Goal: Navigation & Orientation: Understand site structure

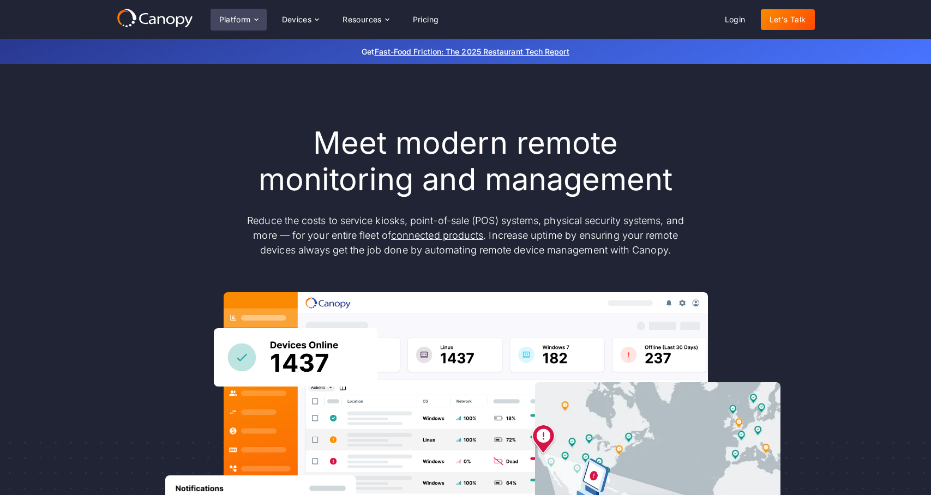
click at [239, 19] on div "Platform" at bounding box center [235, 20] width 32 height 8
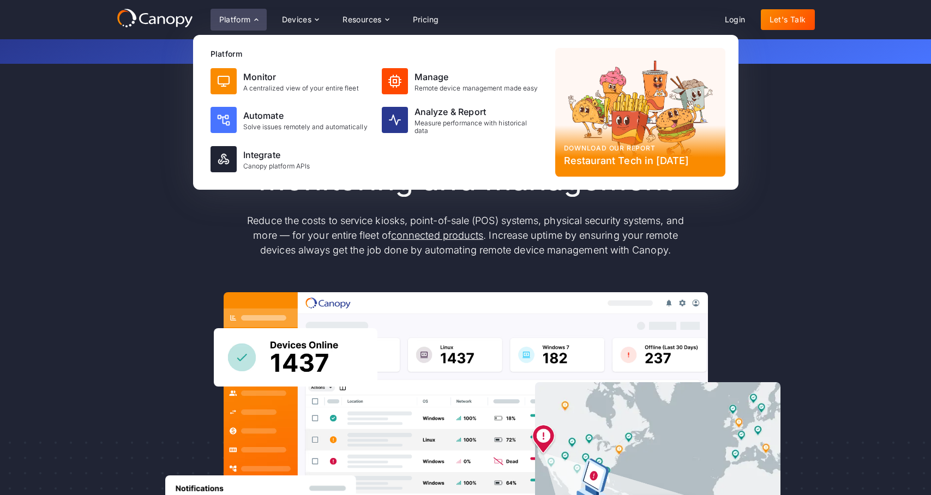
click at [239, 19] on div "Platform" at bounding box center [235, 20] width 32 height 8
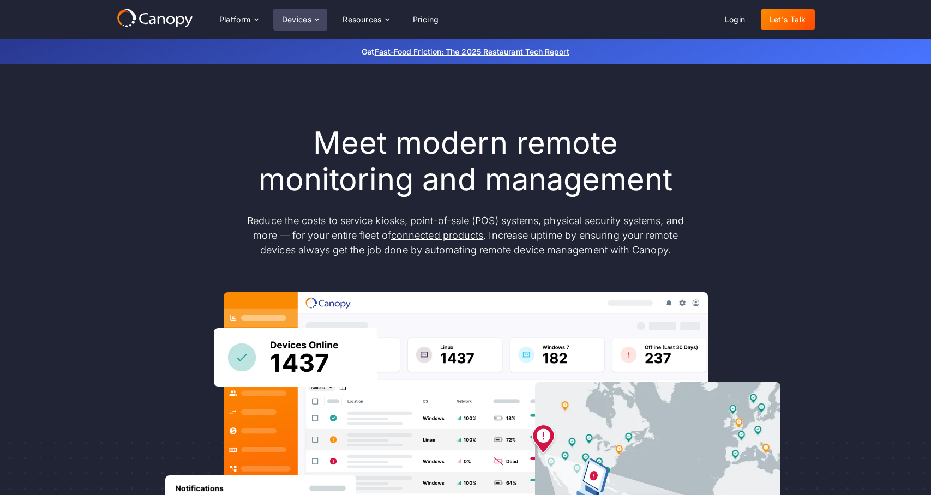
click at [303, 19] on div "Devices" at bounding box center [297, 20] width 30 height 8
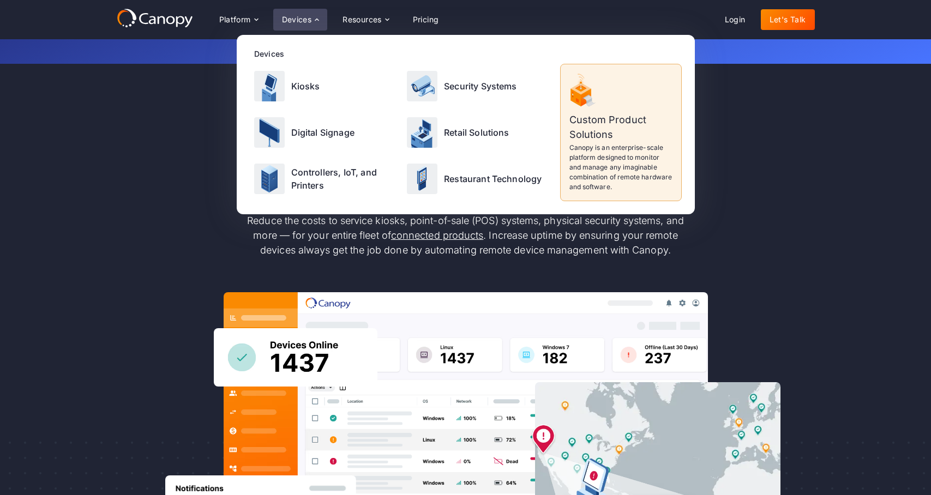
click at [303, 19] on div "Devices" at bounding box center [297, 20] width 30 height 8
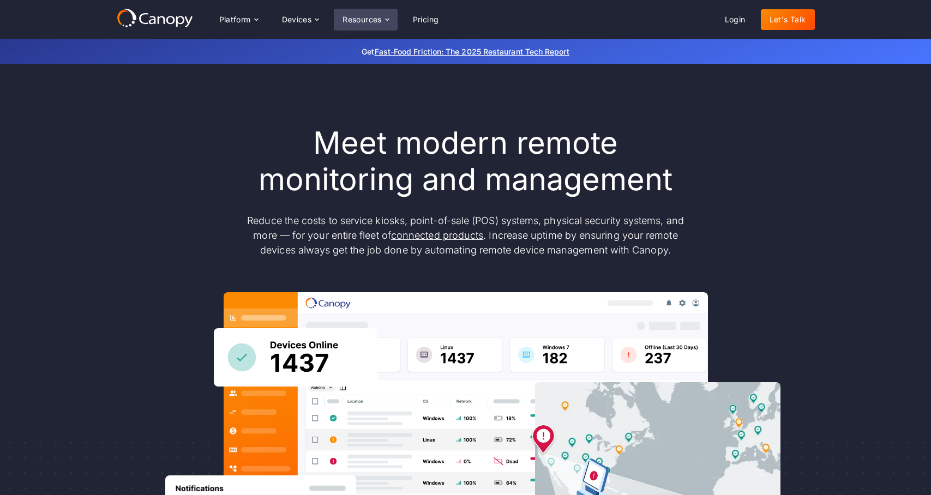
click at [354, 18] on div "Resources" at bounding box center [361, 20] width 39 height 8
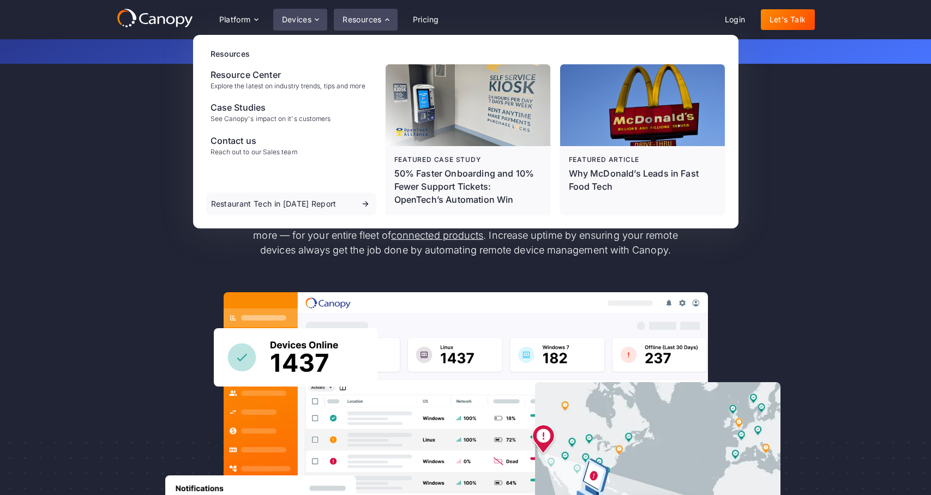
click at [297, 19] on div "Devices" at bounding box center [297, 20] width 30 height 8
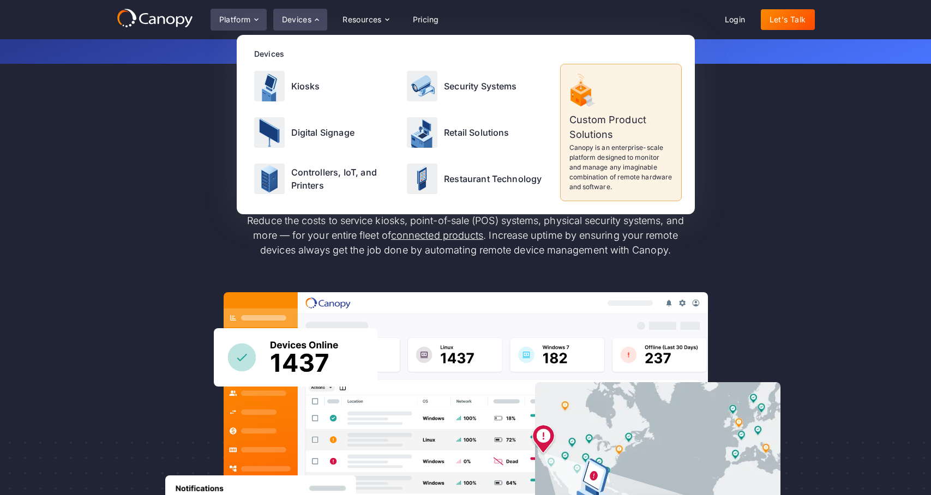
drag, startPoint x: 208, startPoint y: 20, endPoint x: 216, endPoint y: 20, distance: 8.2
click at [210, 20] on div "Platform Platform Monitor A centralized view of your entire fleet Manage Remote…" at bounding box center [282, 19] width 331 height 23
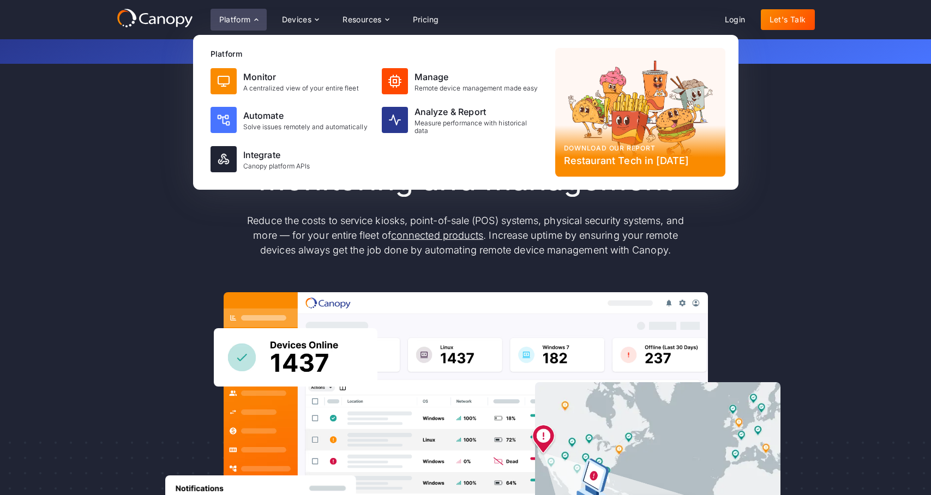
click at [242, 20] on div "Platform" at bounding box center [235, 20] width 32 height 8
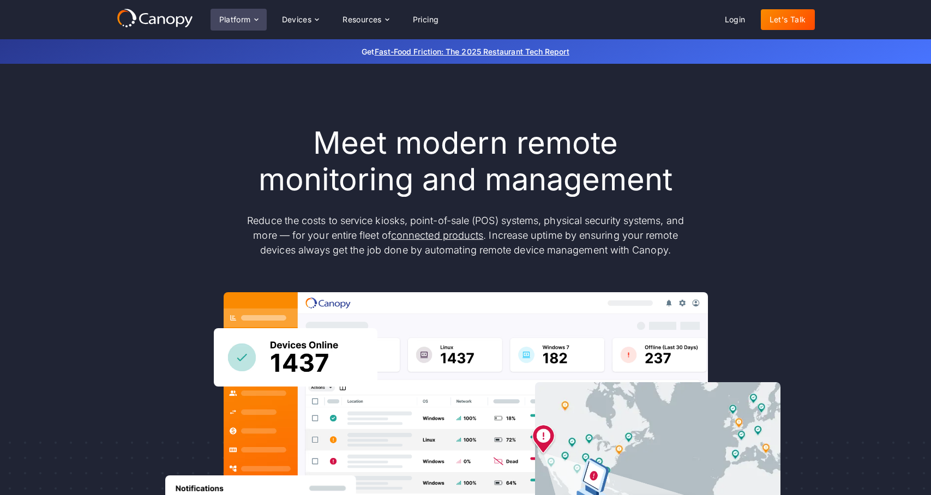
click at [241, 20] on div "Platform" at bounding box center [235, 20] width 32 height 8
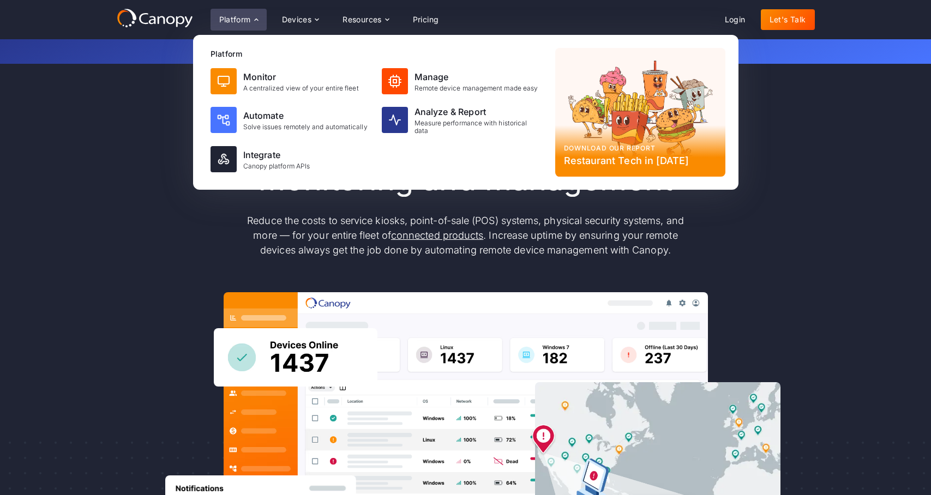
click at [123, 125] on div "Meet modern remote monitoring and management Reduce the costs to service kiosks…" at bounding box center [466, 357] width 698 height 465
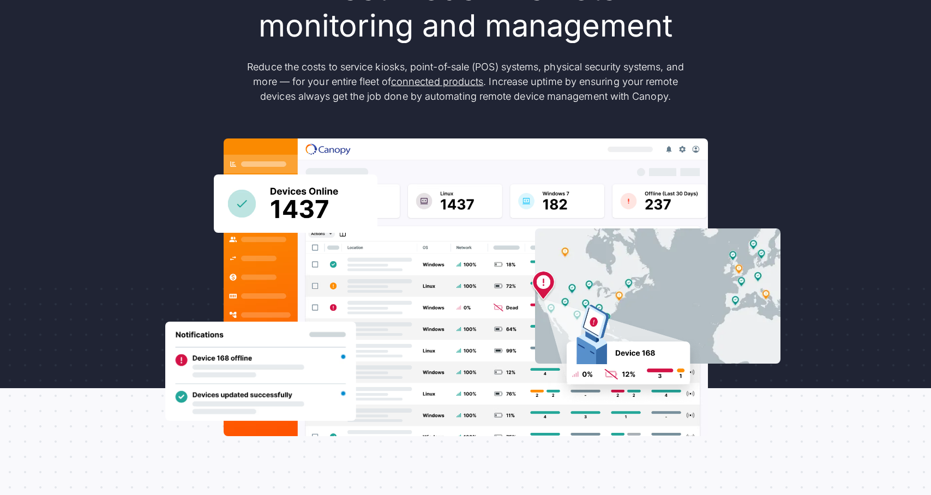
scroll to position [155, 0]
